Goal: Find specific page/section: Find specific page/section

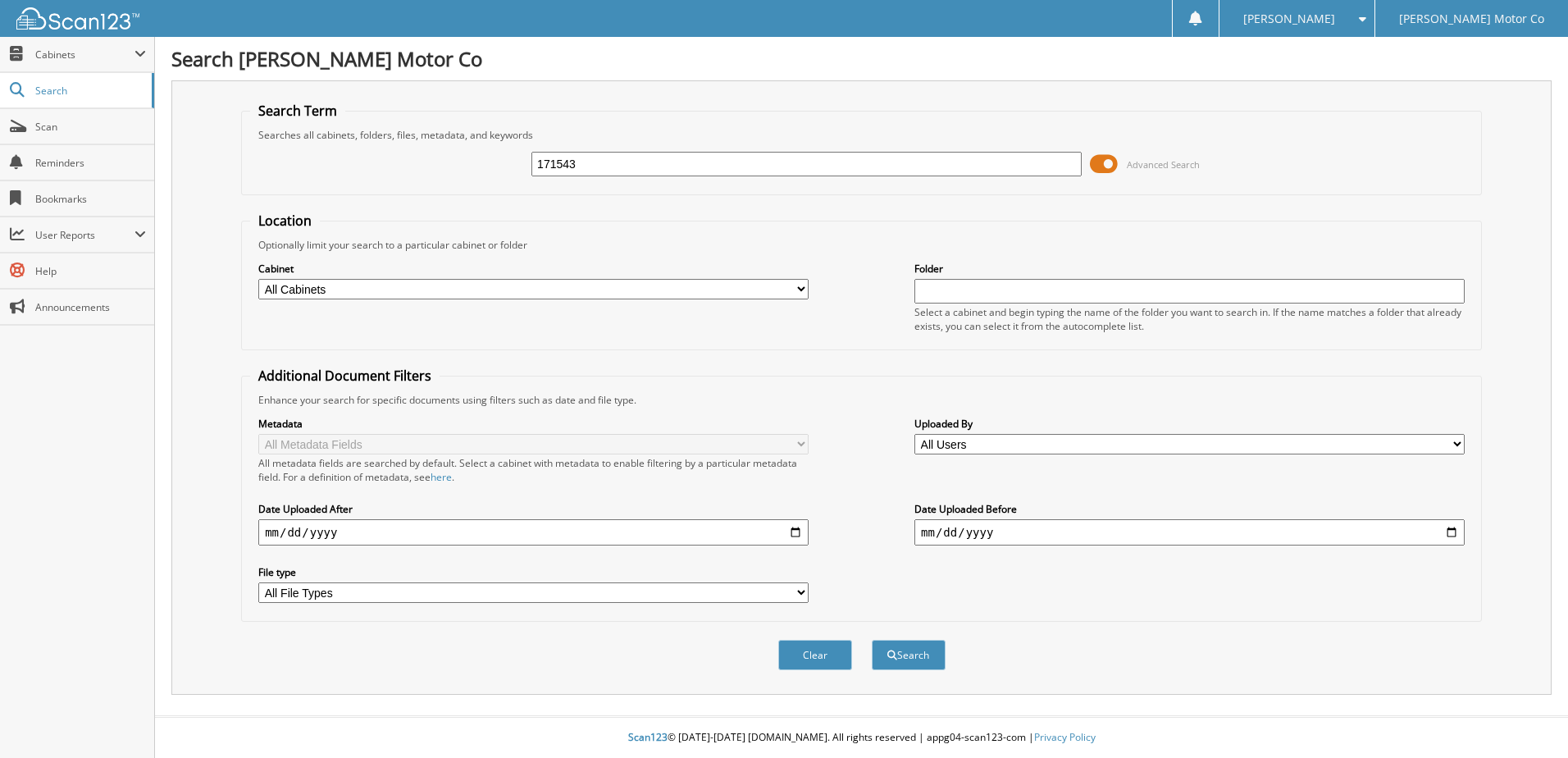
type input "171543"
click at [871, 640] on button "Search" at bounding box center [908, 655] width 73 height 31
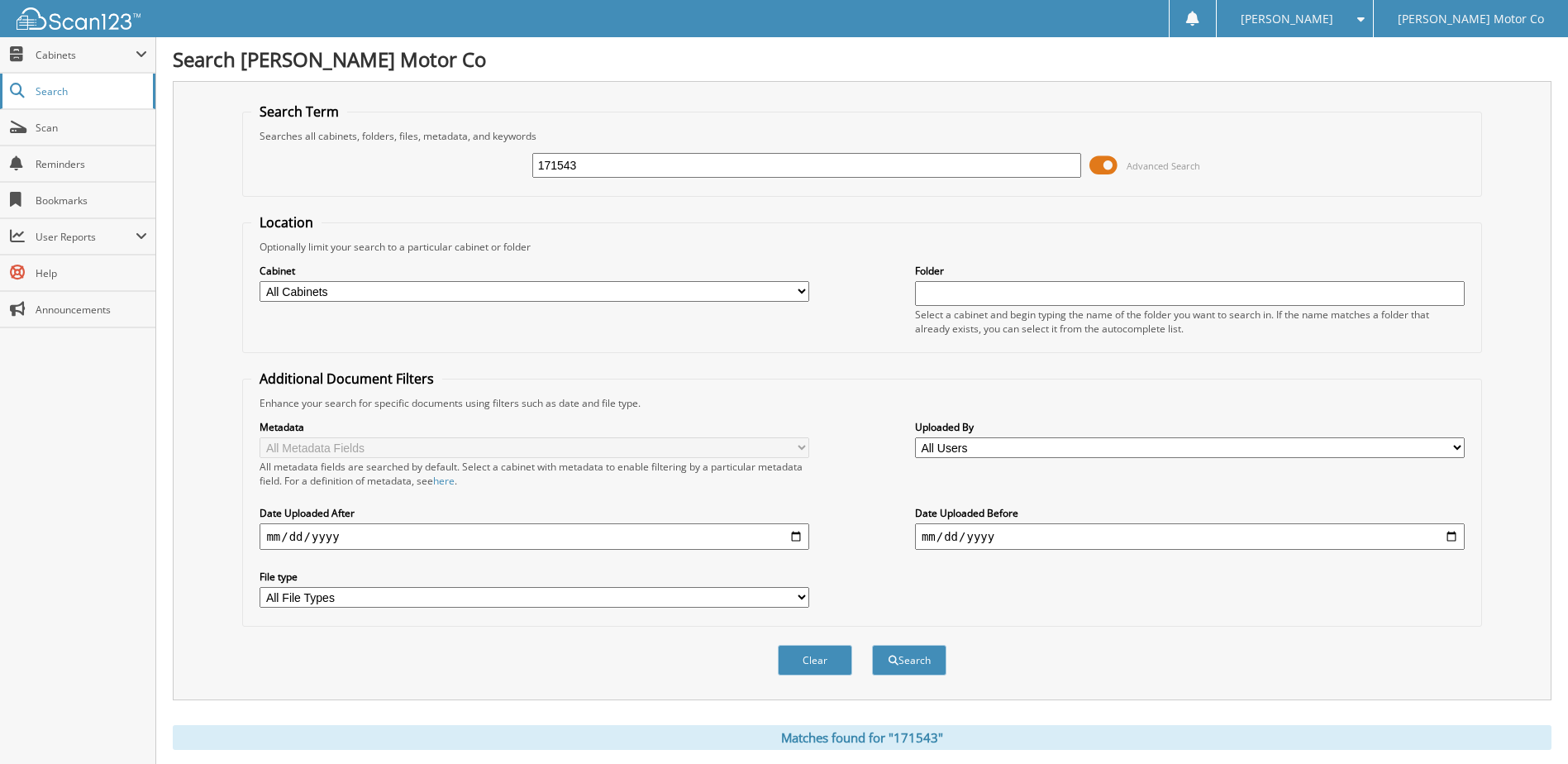
click at [49, 89] on span "Search" at bounding box center [89, 91] width 109 height 14
click at [48, 91] on span "Search" at bounding box center [89, 91] width 109 height 14
click at [61, 25] on img at bounding box center [78, 18] width 124 height 22
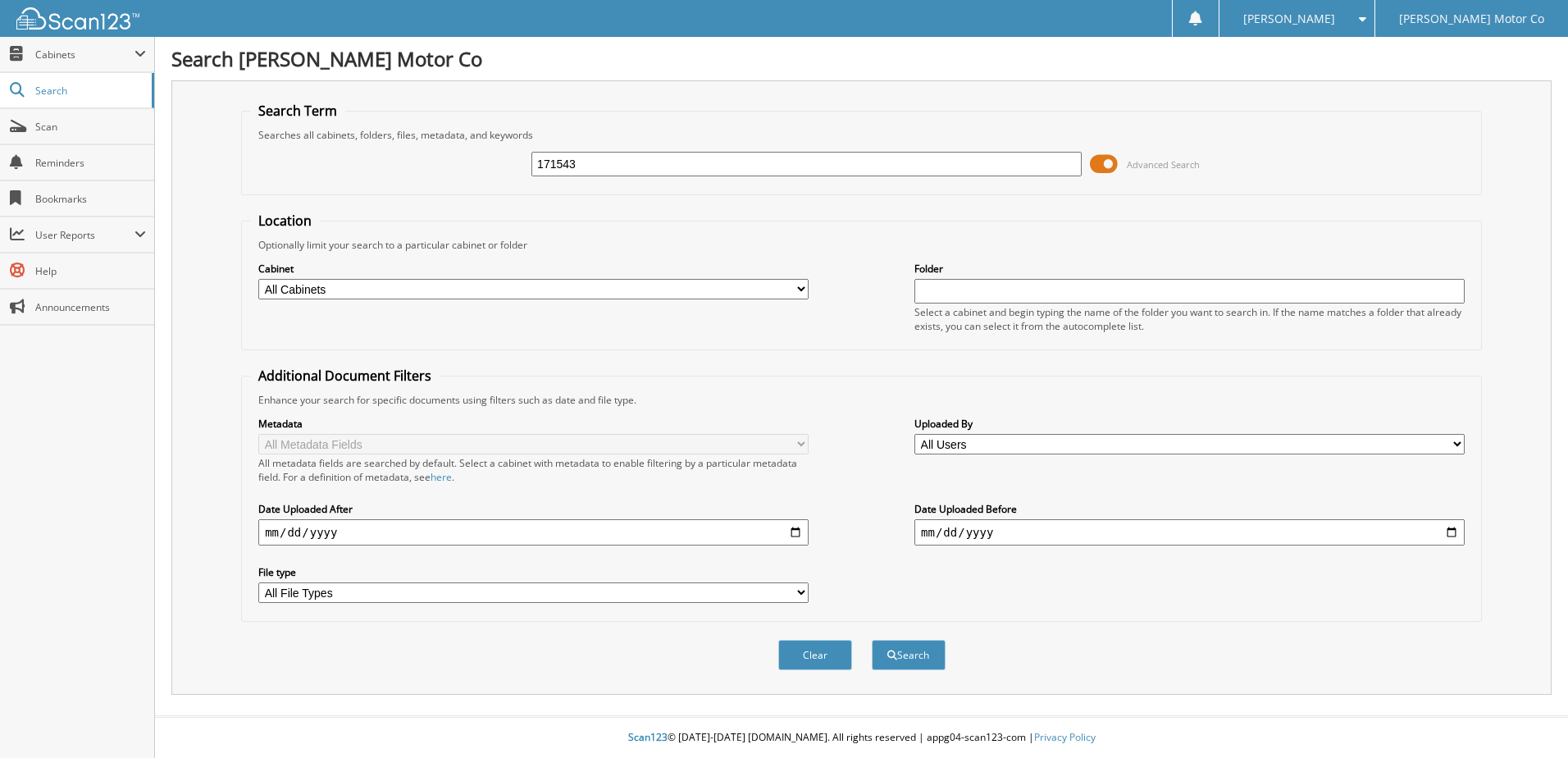
type input "171543"
click at [871, 640] on button "Search" at bounding box center [908, 655] width 73 height 31
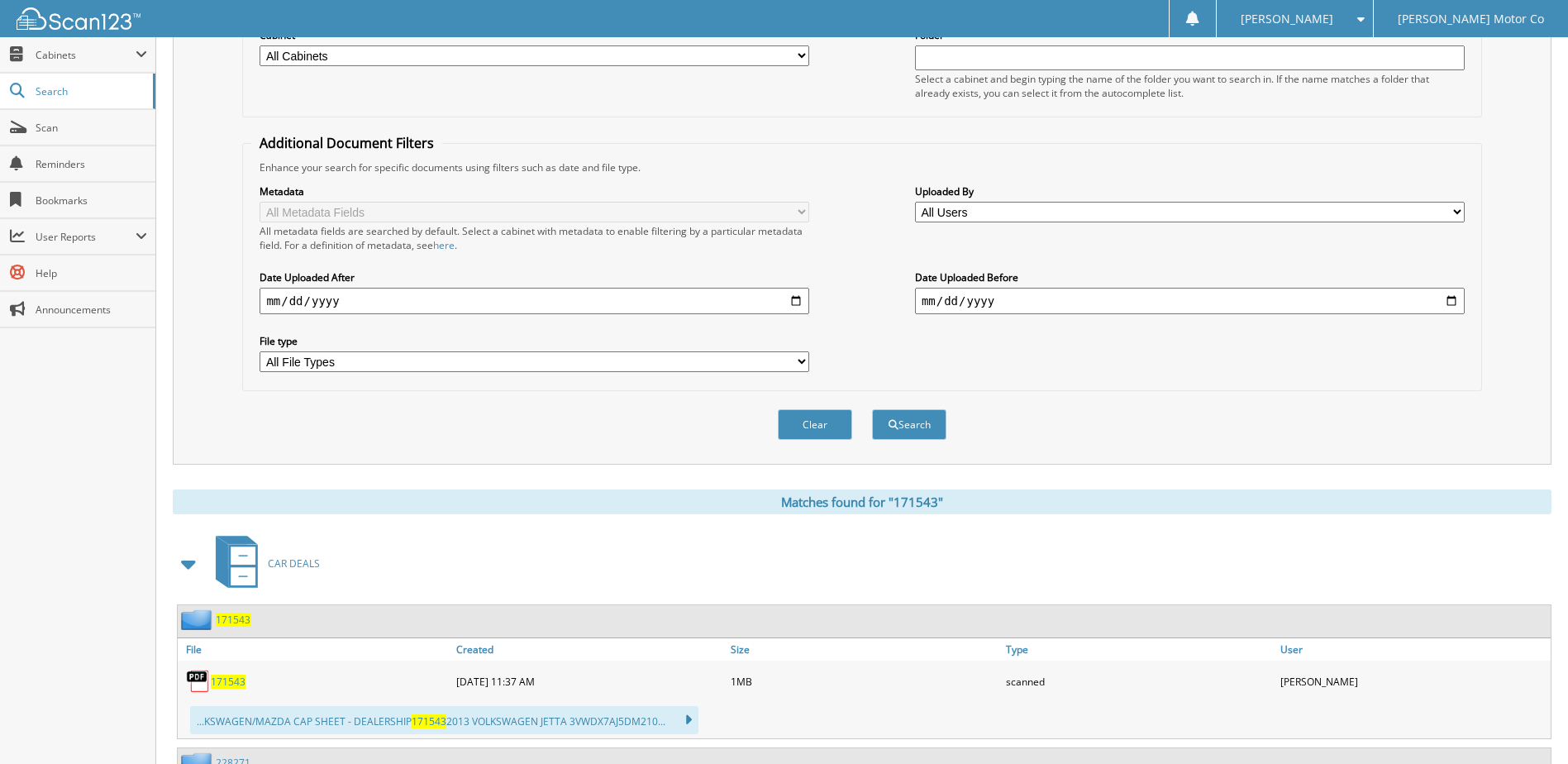
scroll to position [579, 0]
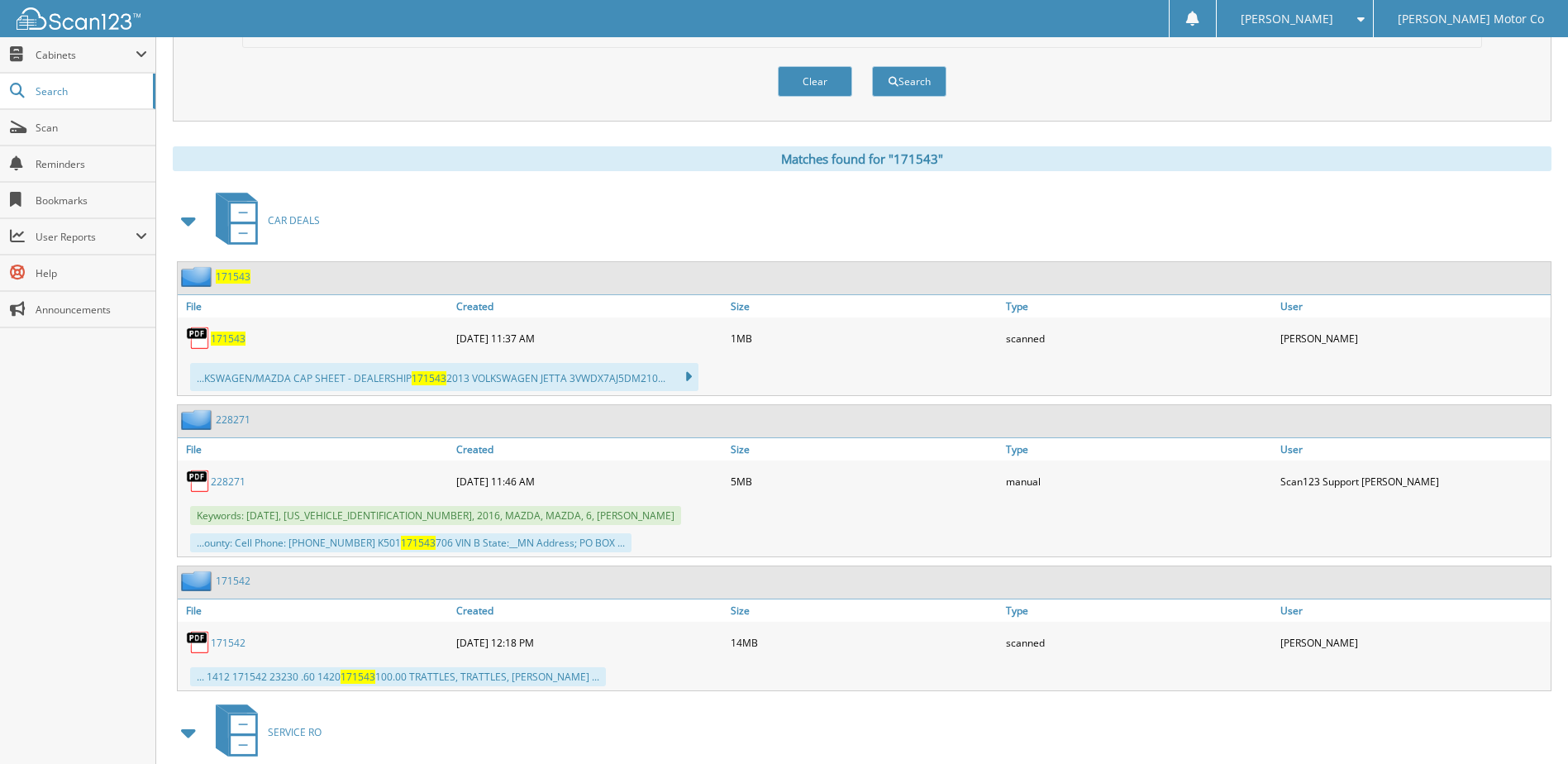
click at [232, 340] on span "171543" at bounding box center [228, 339] width 35 height 14
